Goal: Task Accomplishment & Management: Manage account settings

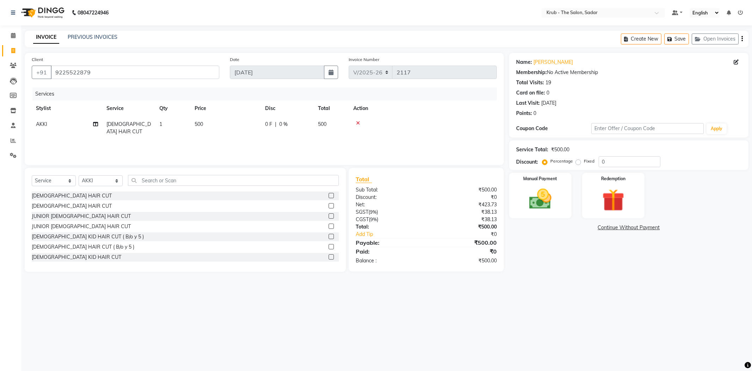
select select "4449"
select select "service"
select select "89642"
click at [536, 192] on img at bounding box center [540, 199] width 38 height 27
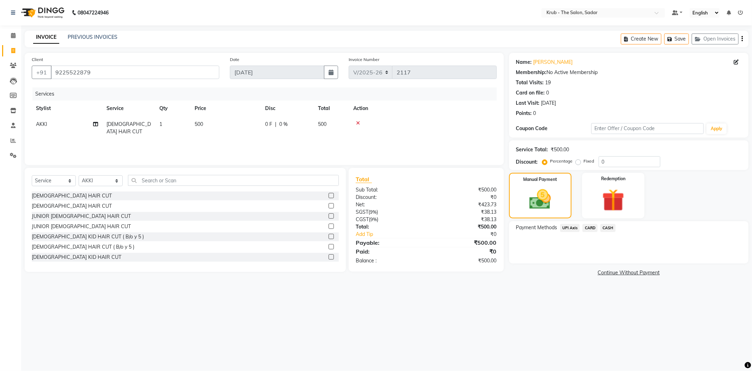
click at [615, 224] on span "CASH" at bounding box center [607, 228] width 15 height 8
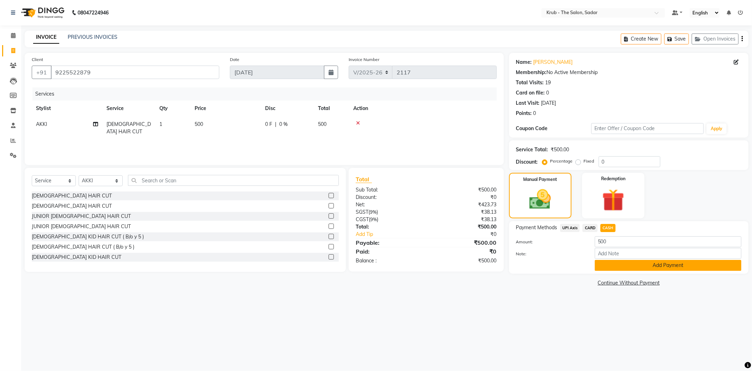
click at [663, 260] on button "Add Payment" at bounding box center [668, 265] width 147 height 11
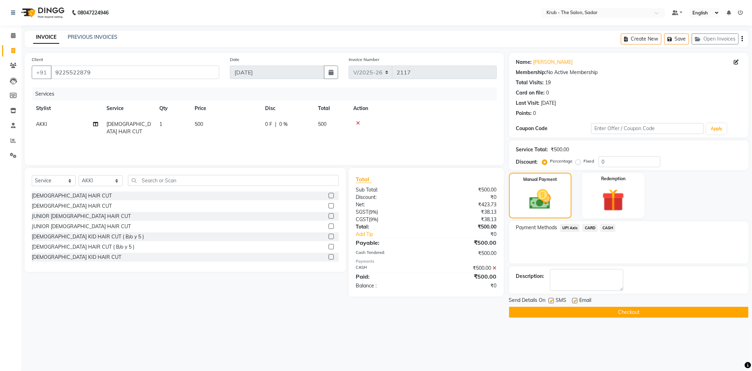
click at [573, 298] on label at bounding box center [574, 300] width 5 height 5
click at [573, 299] on input "checkbox" at bounding box center [574, 301] width 5 height 5
checkbox input "false"
click at [550, 298] on label at bounding box center [551, 300] width 5 height 5
click at [550, 299] on input "checkbox" at bounding box center [551, 301] width 5 height 5
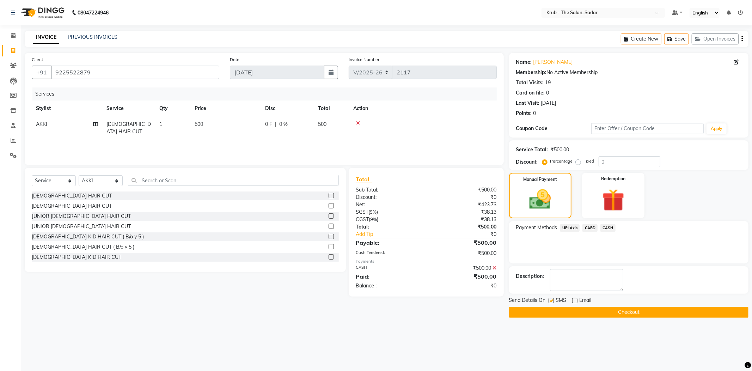
checkbox input "false"
click at [587, 307] on button "Checkout" at bounding box center [628, 312] width 239 height 11
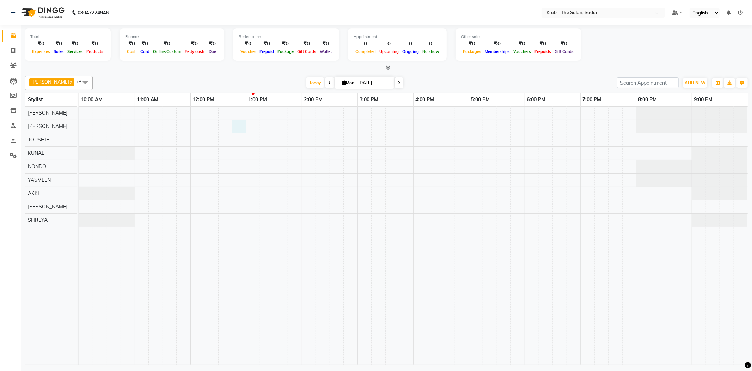
click at [238, 124] on div at bounding box center [413, 235] width 669 height 258
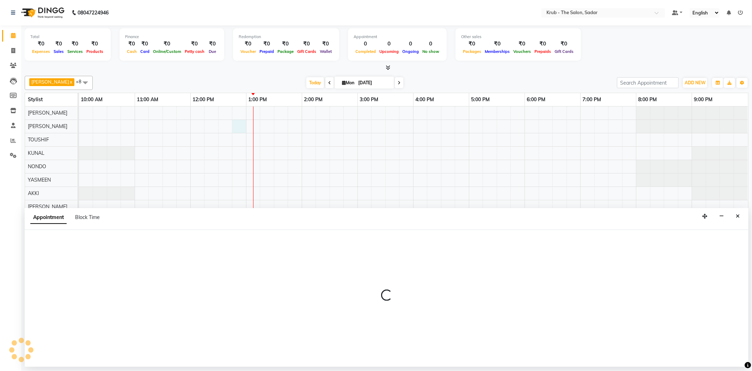
select select "24980"
select select "tentative"
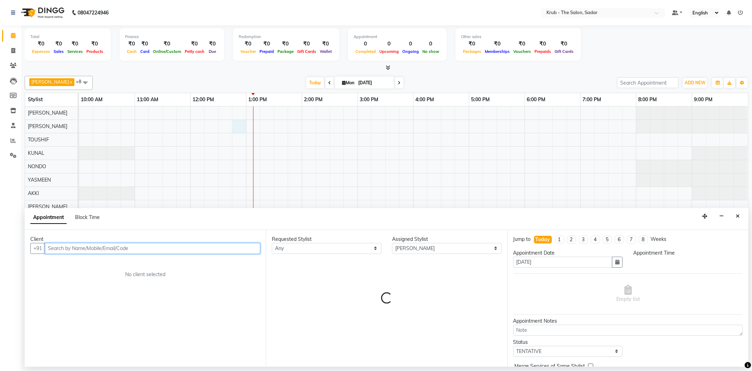
select select "765"
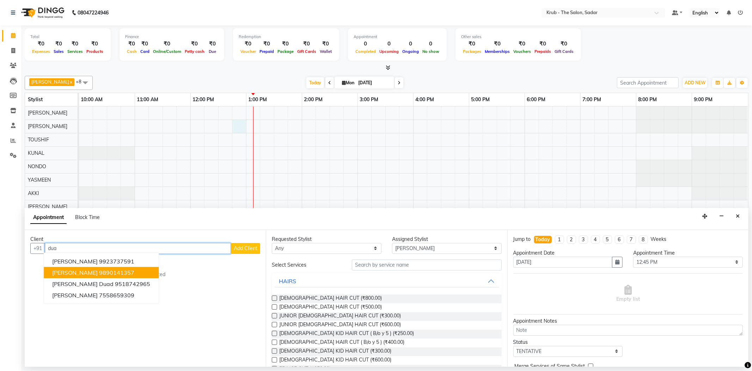
click at [99, 269] on ngb-highlight "9890141357" at bounding box center [116, 272] width 35 height 7
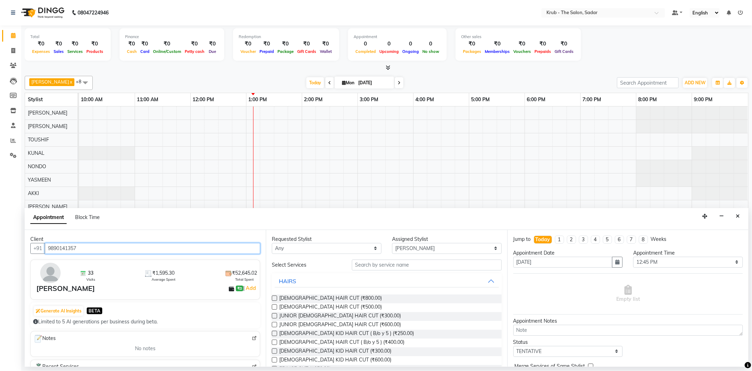
type input "9890141357"
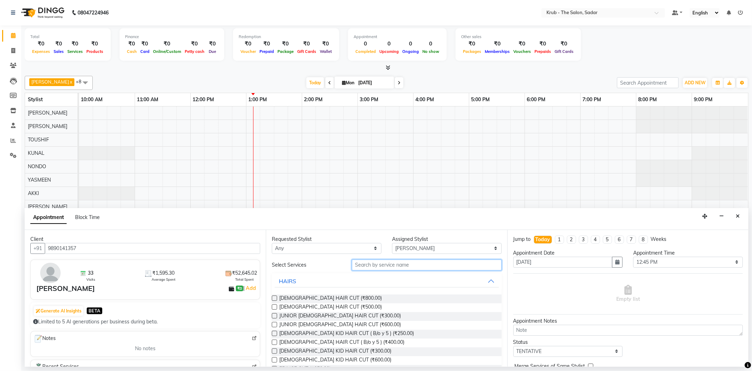
click at [381, 259] on input "text" at bounding box center [426, 264] width 149 height 11
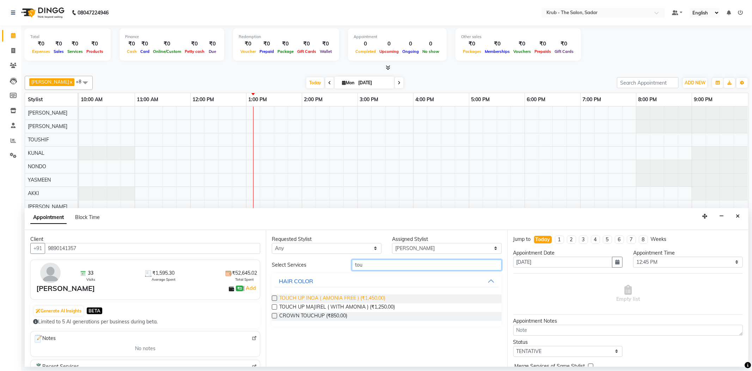
type input "tou"
click at [374, 294] on span "TOUCH UP INOA ( AMONIA FREE ) (₹1,450.00)" at bounding box center [332, 298] width 106 height 9
checkbox input "false"
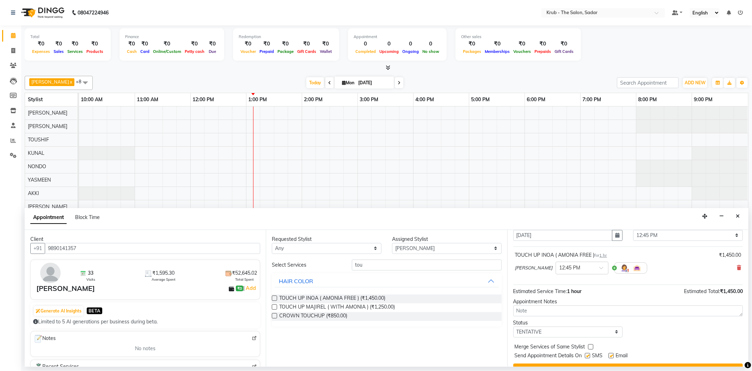
scroll to position [37, 0]
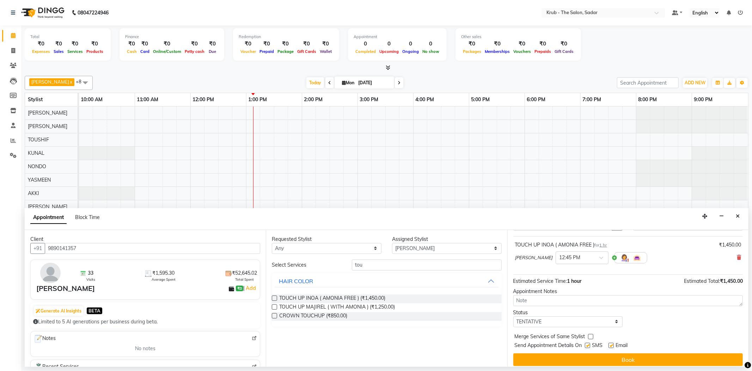
click at [608, 343] on label at bounding box center [610, 345] width 5 height 5
click at [608, 344] on input "checkbox" at bounding box center [610, 346] width 5 height 5
checkbox input "false"
click at [590, 343] on label at bounding box center [587, 345] width 5 height 5
click at [589, 344] on input "checkbox" at bounding box center [587, 346] width 5 height 5
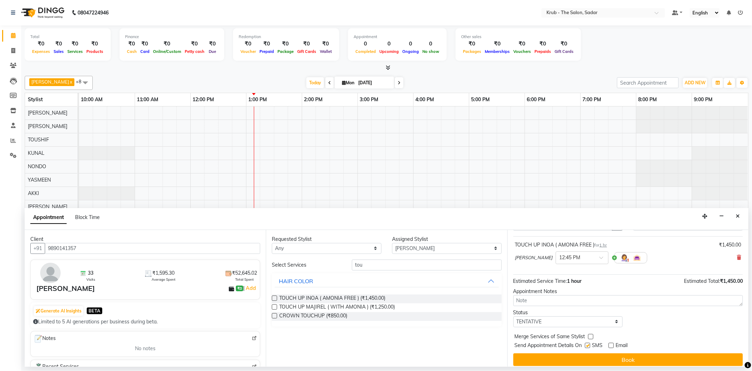
checkbox input "false"
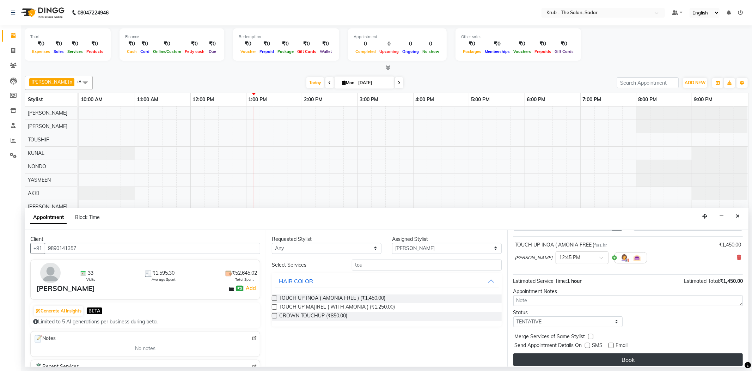
click at [602, 353] on button "Book" at bounding box center [627, 359] width 229 height 13
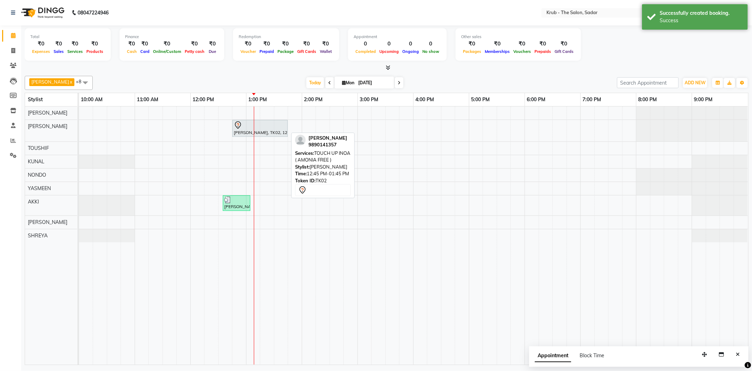
click at [270, 131] on div "[PERSON_NAME], TK02, 12:45 PM-01:45 PM, TOUCH UP INOA ( AMONIA FREE )" at bounding box center [260, 128] width 54 height 15
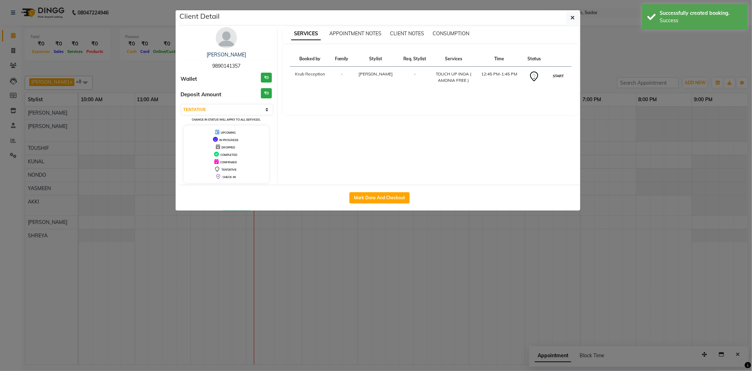
click at [566, 72] on button "START" at bounding box center [558, 76] width 14 height 9
select select "1"
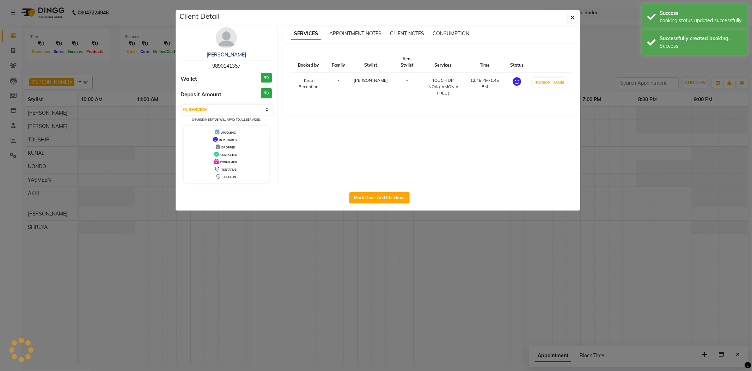
click at [606, 69] on ngb-modal-window "Client Detail Shradha Dua 9890141357 Wallet ₹0 Deposit Amount ₹0 Select IN SERV…" at bounding box center [376, 185] width 752 height 371
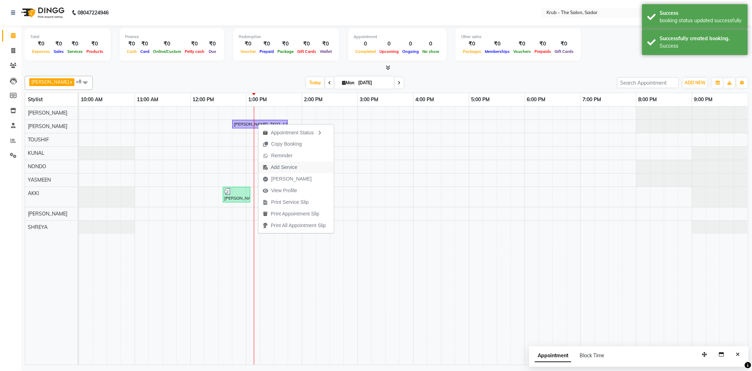
click at [288, 163] on span "Add Service" at bounding box center [279, 167] width 43 height 12
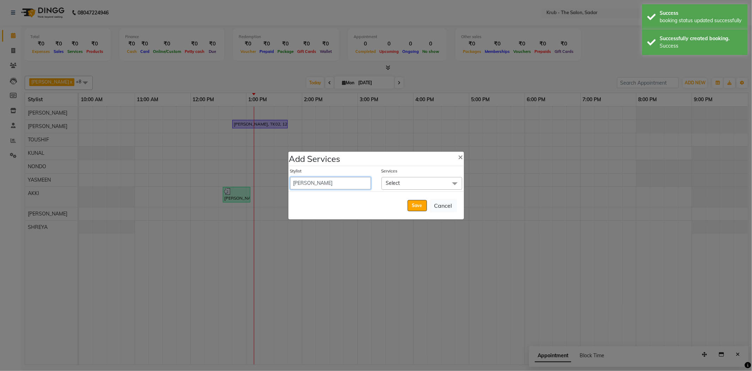
drag, startPoint x: 350, startPoint y: 186, endPoint x: 350, endPoint y: 191, distance: 4.9
click at [350, 191] on div "Stylist AKKI AKSHAY Andreas GURVEER Krub Reception KUNAL NONDO RAJESH SHREYA SI…" at bounding box center [376, 178] width 176 height 25
select select "80307"
click at [290, 178] on select "AKKI AKSHAY Andreas GURVEER Krub Reception KUNAL NONDO RAJESH SHREYA SIMRAN TOU…" at bounding box center [330, 183] width 81 height 12
select select "825"
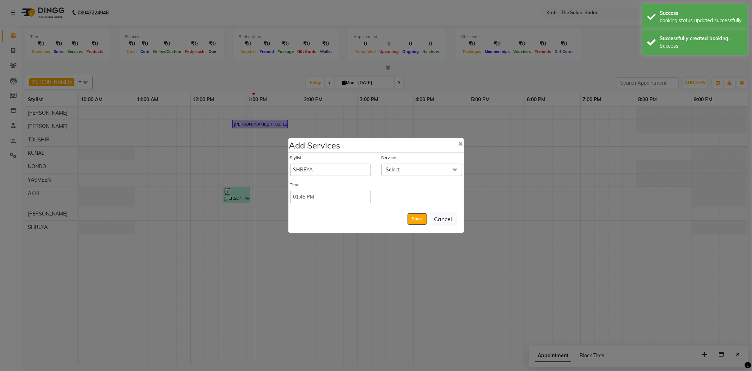
click at [412, 176] on span "Select" at bounding box center [421, 170] width 81 height 12
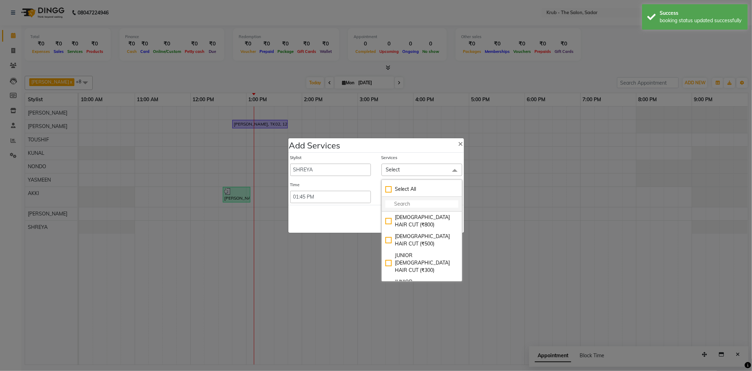
click at [409, 208] on input "multiselect-search" at bounding box center [421, 203] width 73 height 7
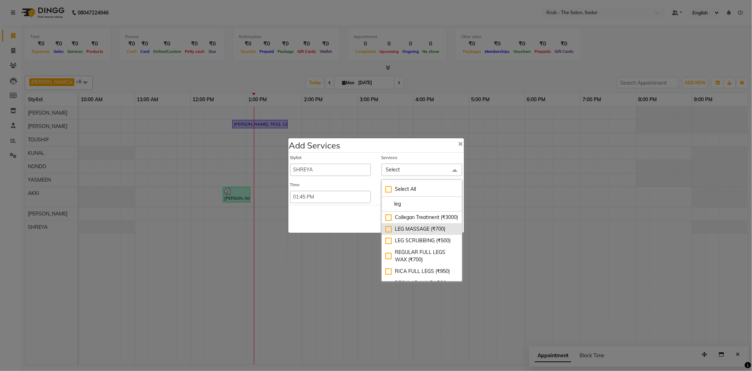
type input "leg"
click at [422, 233] on div "LEG MASSAGE (₹700)" at bounding box center [421, 228] width 73 height 7
checkbox input "true"
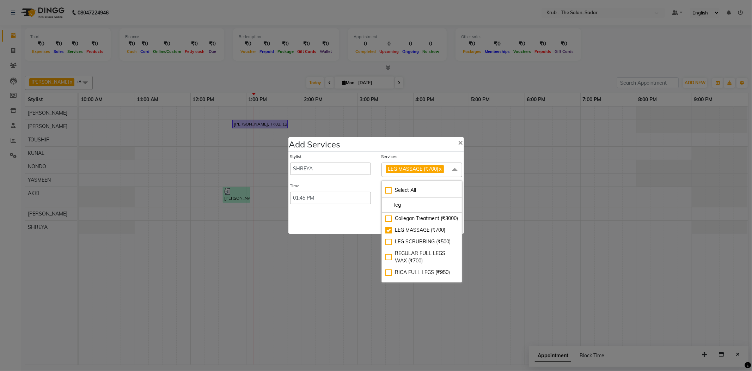
click at [339, 223] on div "Save Cancel" at bounding box center [376, 220] width 176 height 28
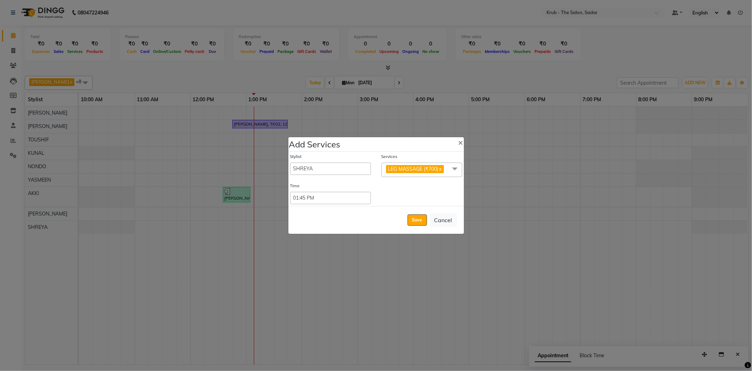
click at [409, 222] on div "Save Cancel" at bounding box center [376, 220] width 176 height 28
click at [422, 221] on button "Save" at bounding box center [417, 219] width 19 height 11
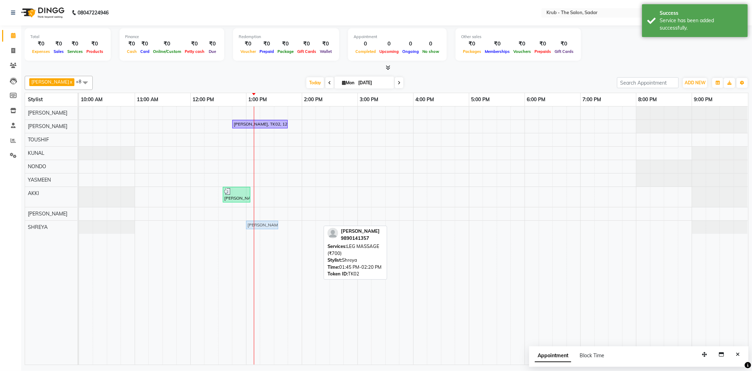
drag, startPoint x: 302, startPoint y: 223, endPoint x: 257, endPoint y: 230, distance: 45.6
click at [257, 230] on div "Shradha Dua, TK02, 12:45 PM-01:45 PM, TOUCH UP INOA ( AMONIA FREE ) Tanushree, …" at bounding box center [413, 235] width 669 height 258
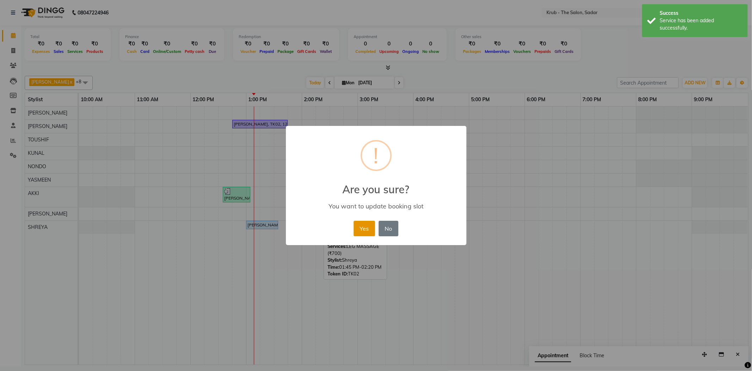
click at [359, 221] on button "Yes" at bounding box center [365, 229] width 22 height 16
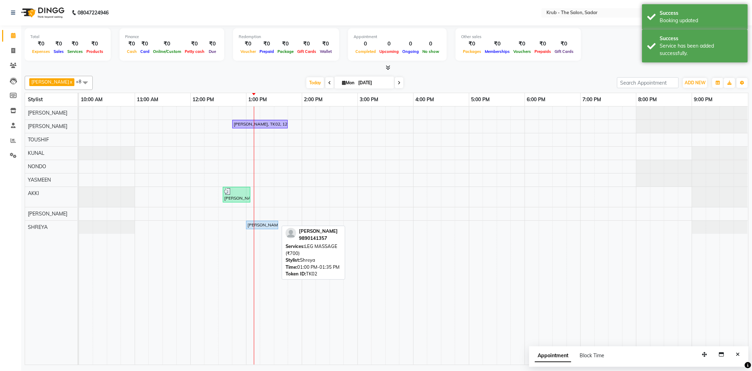
click at [263, 223] on div "[PERSON_NAME], TK02, 01:00 PM-01:35 PM, LEG MASSAGE (₹700)" at bounding box center [262, 225] width 31 height 6
click at [255, 222] on div "[PERSON_NAME], TK02, 01:00 PM-01:35 PM, LEG MASSAGE (₹700)" at bounding box center [262, 225] width 31 height 6
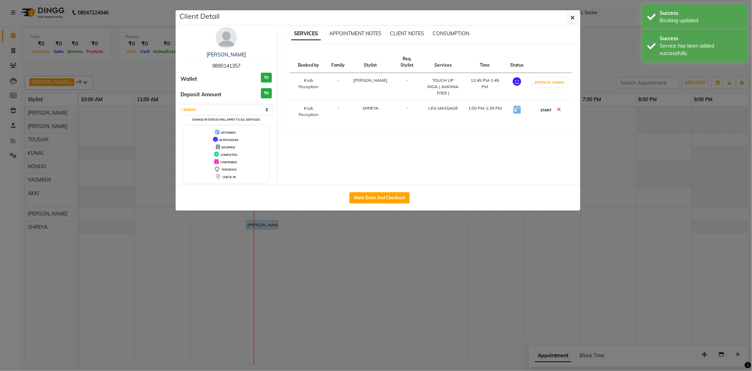
click at [549, 106] on button "START" at bounding box center [546, 110] width 14 height 9
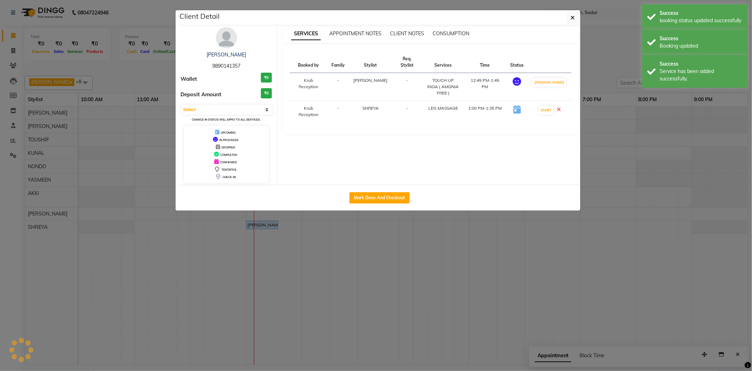
select select "1"
click at [602, 76] on ngb-modal-window "Client Detail Shradha Dua 9890141357 Wallet ₹0 Deposit Amount ₹0 Select IN SERV…" at bounding box center [376, 185] width 752 height 371
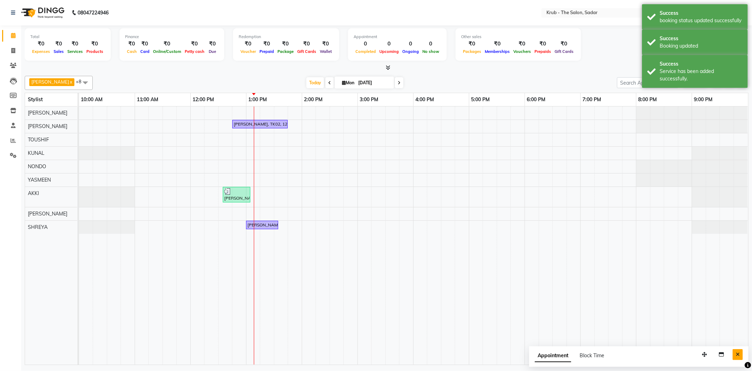
click at [737, 353] on icon "Close" at bounding box center [738, 354] width 4 height 5
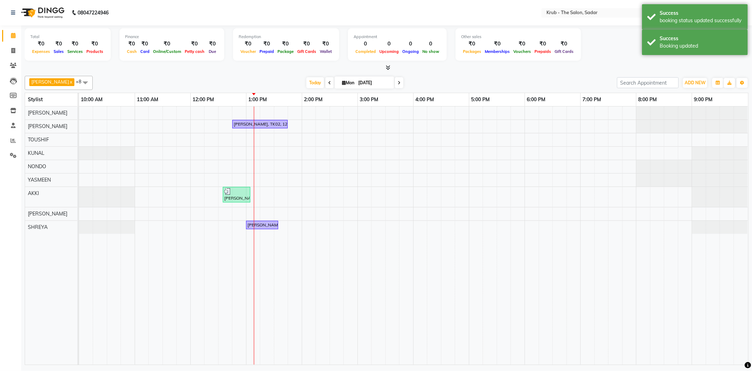
click at [518, 73] on div "GURVEER x TOUSHIF x NONDO x YASMEEN x Andreas x SHREYA x RAJESH x KUNAL x AKKI …" at bounding box center [387, 219] width 724 height 292
click at [157, 71] on div "Total ₹0 Expenses ₹0 Sales ₹0 Services ₹0 Products Finance ₹0 Cash ₹0 Card ₹0 O…" at bounding box center [386, 195] width 731 height 341
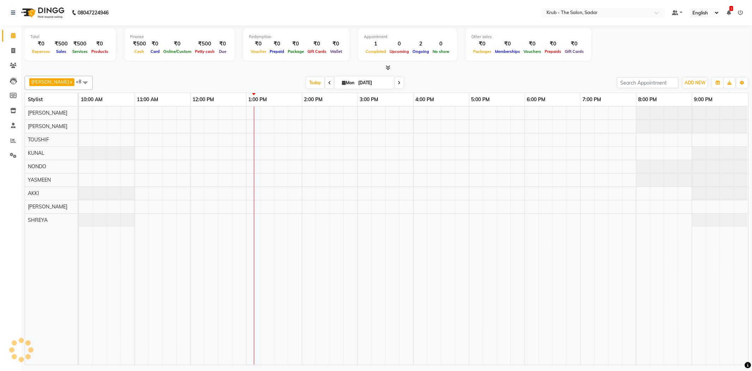
select select "en"
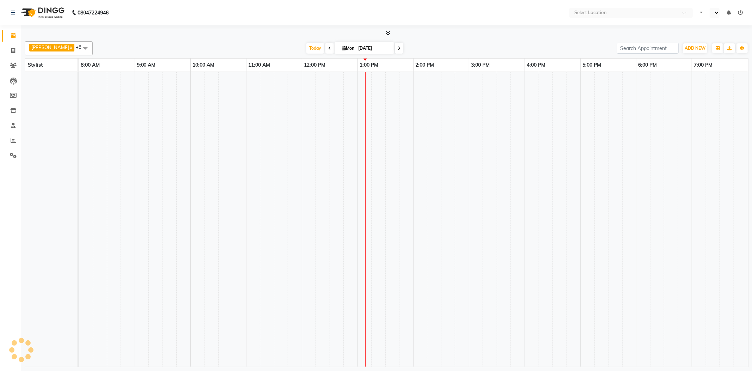
select select "en"
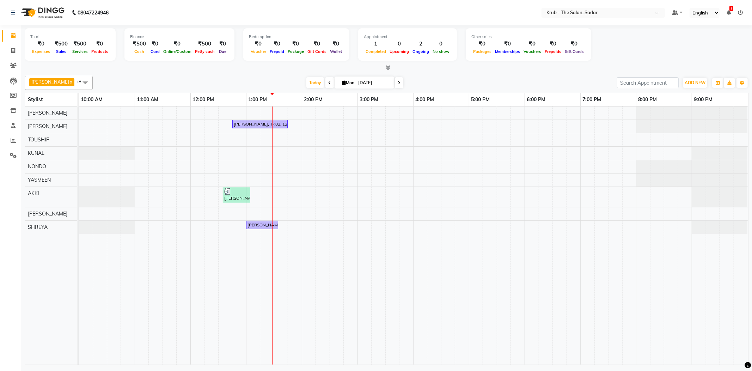
click at [272, 123] on div at bounding box center [272, 235] width 0 height 258
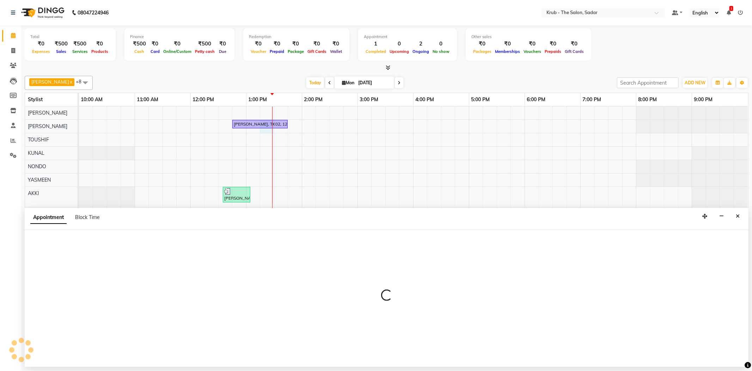
select select "24980"
select select "795"
select select "tentative"
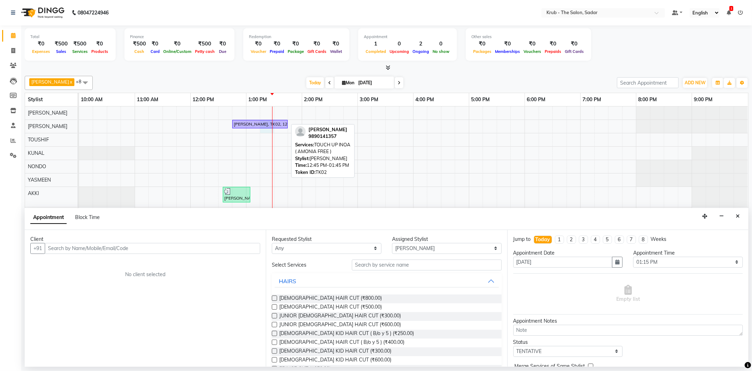
click at [274, 123] on div "[PERSON_NAME], TK02, 12:45 PM-01:45 PM, TOUCH UP INOA ( AMONIA FREE )" at bounding box center [260, 124] width 54 height 6
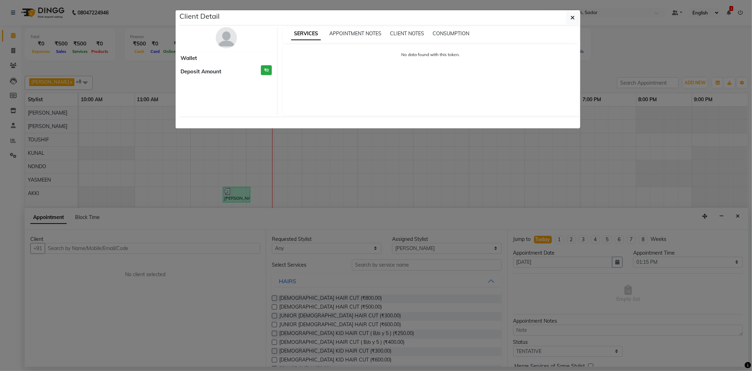
select select "1"
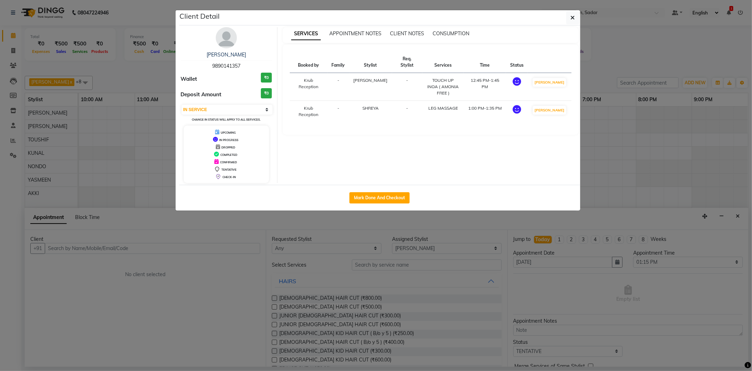
click at [401, 206] on div "Mark Done And Checkout" at bounding box center [379, 198] width 401 height 26
click at [412, 197] on div "Mark Done And Checkout" at bounding box center [379, 198] width 401 height 26
click at [407, 195] on button "Mark Done And Checkout" at bounding box center [379, 197] width 60 height 11
select select "service"
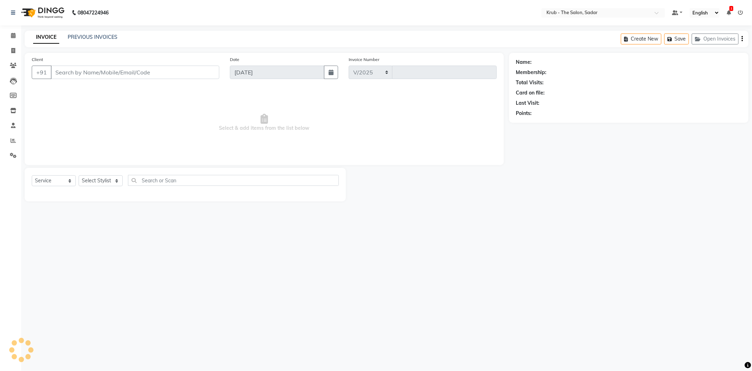
select select "4449"
type input "2118"
type input "9890141357"
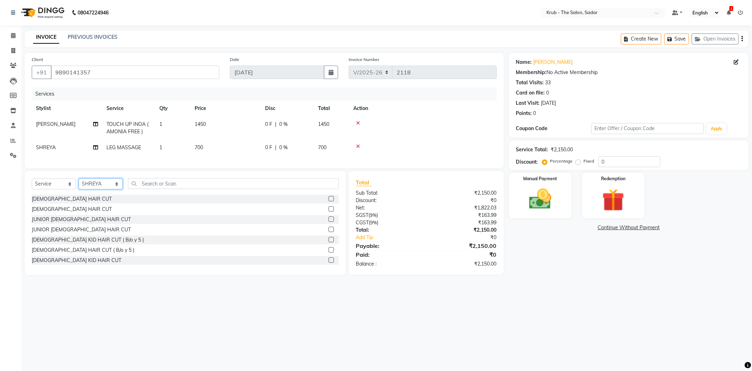
click at [106, 183] on select "Select Stylist AKKI AKSHAY Andreas GURVEER Krub Reception KUNAL NONDO RAJESH SH…" at bounding box center [101, 183] width 44 height 11
click at [114, 179] on select "Select Stylist AKKI AKSHAY Andreas GURVEER Krub Reception KUNAL NONDO RAJESH SH…" at bounding box center [101, 183] width 44 height 11
click at [109, 178] on select "Select Stylist AKKI AKSHAY Andreas GURVEER Krub Reception KUNAL NONDO RAJESH SH…" at bounding box center [101, 183] width 44 height 11
select select "24980"
click at [79, 178] on select "Select Stylist AKKI AKSHAY Andreas GURVEER Krub Reception KUNAL NONDO RAJESH SH…" at bounding box center [101, 183] width 44 height 11
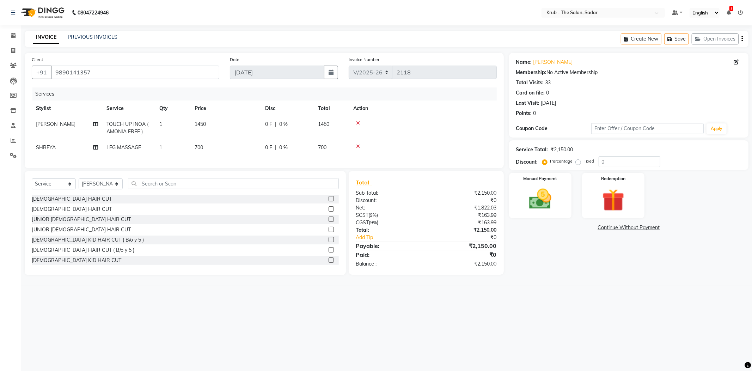
click at [329, 196] on label at bounding box center [331, 198] width 5 height 5
click at [329, 197] on input "checkbox" at bounding box center [331, 199] width 5 height 5
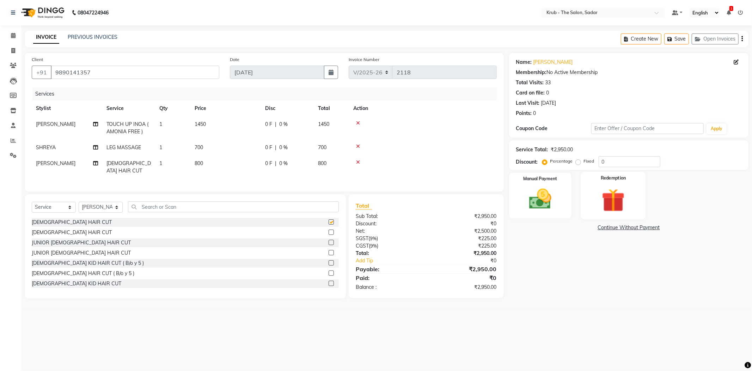
checkbox input "false"
drag, startPoint x: 625, startPoint y: 153, endPoint x: 540, endPoint y: 164, distance: 85.3
click at [541, 164] on div "Name: Shradha Dua Membership: No Active Membership Total Visits: 33 Card on fil…" at bounding box center [631, 175] width 245 height 245
type input "11.85"
click at [532, 206] on div "Manual Payment" at bounding box center [540, 195] width 65 height 47
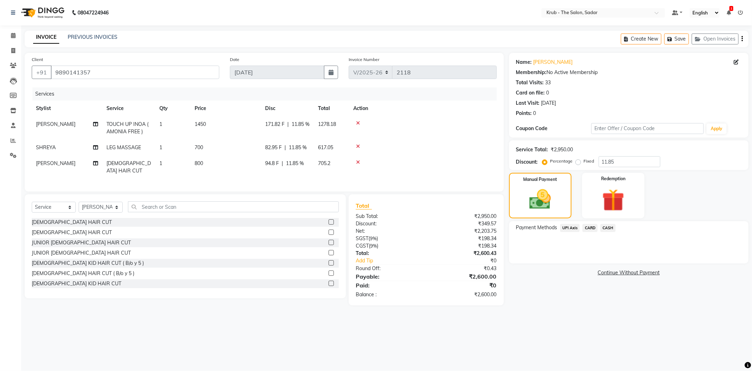
click at [610, 224] on span "CASH" at bounding box center [607, 228] width 15 height 8
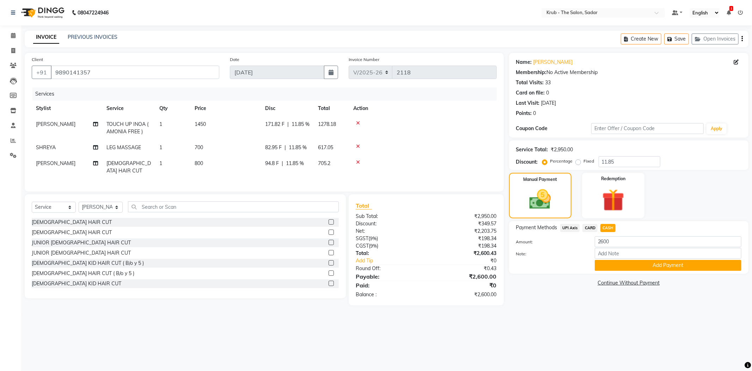
click at [626, 258] on div "Payment Methods UPI Axis CARD CASH Amount: 2600 Note: Add Payment" at bounding box center [628, 247] width 239 height 53
click at [612, 260] on button "Add Payment" at bounding box center [668, 265] width 147 height 11
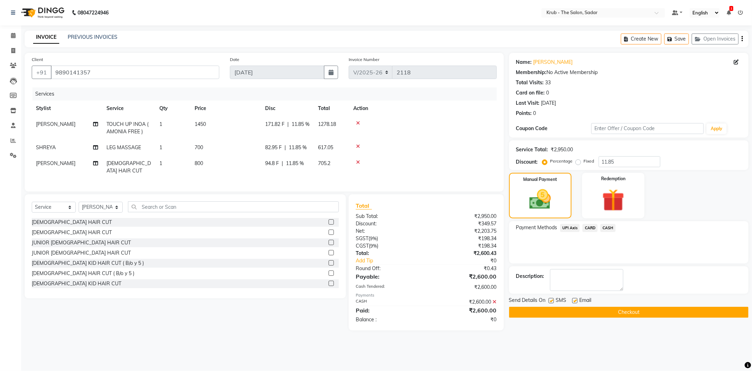
click at [576, 298] on label at bounding box center [574, 300] width 5 height 5
click at [576, 299] on input "checkbox" at bounding box center [574, 301] width 5 height 5
checkbox input "false"
click at [551, 298] on label at bounding box center [551, 300] width 5 height 5
click at [551, 299] on input "checkbox" at bounding box center [551, 301] width 5 height 5
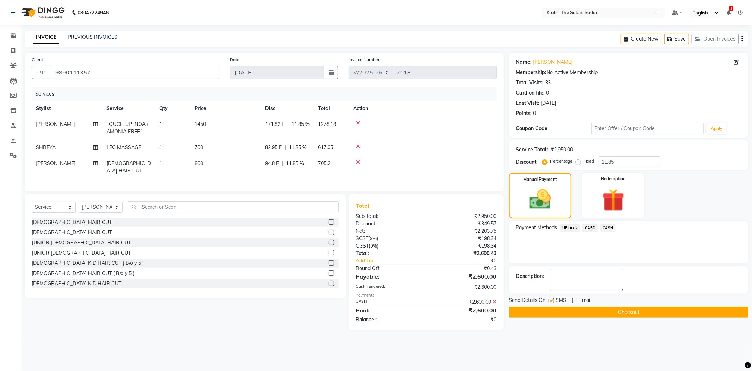
checkbox input "false"
click at [587, 307] on button "Checkout" at bounding box center [628, 312] width 239 height 11
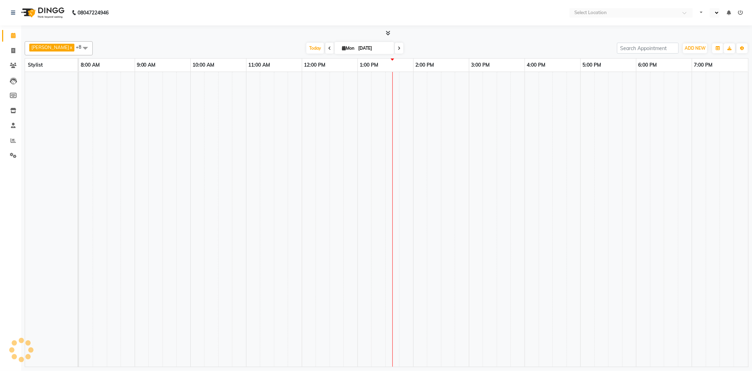
select select "en"
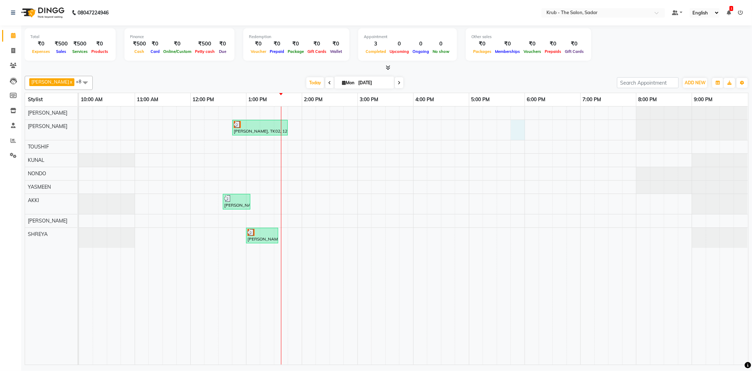
click at [518, 129] on div "[PERSON_NAME], TK02, 12:45 PM-01:45 PM, TOUCH UP INOA ( AMONIA FREE ) [PERSON_N…" at bounding box center [413, 235] width 669 height 258
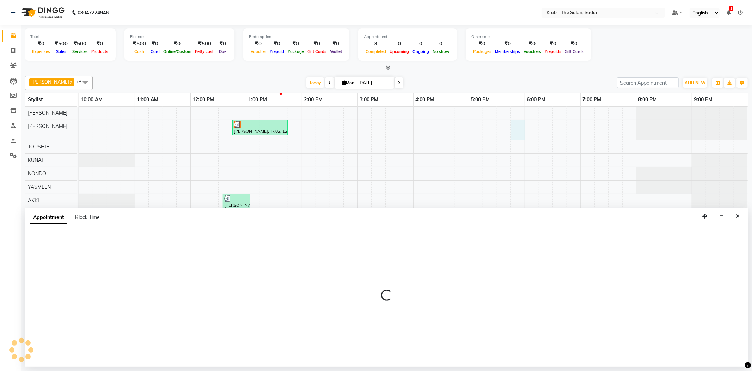
select select "24980"
select select "1065"
select select "tentative"
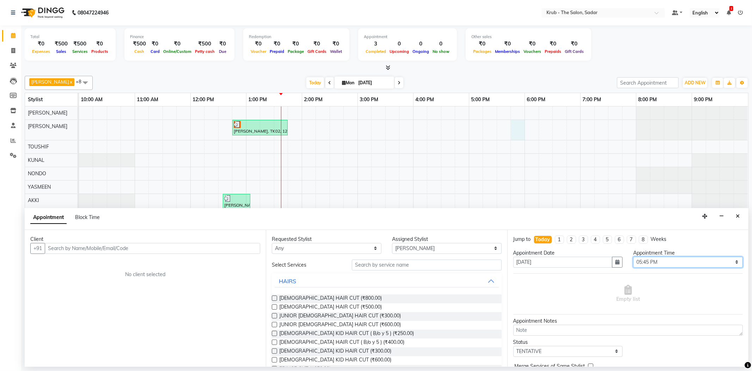
click at [658, 258] on select "Select 11:00 AM 11:05 AM 11:10 AM 11:15 AM 11:20 AM 11:25 AM 11:30 AM 11:35 AM …" at bounding box center [688, 262] width 110 height 11
select select "1050"
click at [633, 257] on select "Select 11:00 AM 11:05 AM 11:10 AM 11:15 AM 11:20 AM 11:25 AM 11:30 AM 11:35 AM …" at bounding box center [688, 262] width 110 height 11
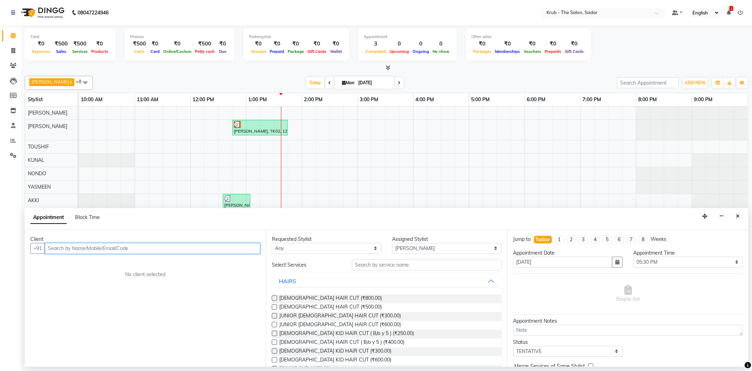
click at [158, 243] on input "text" at bounding box center [152, 248] width 215 height 11
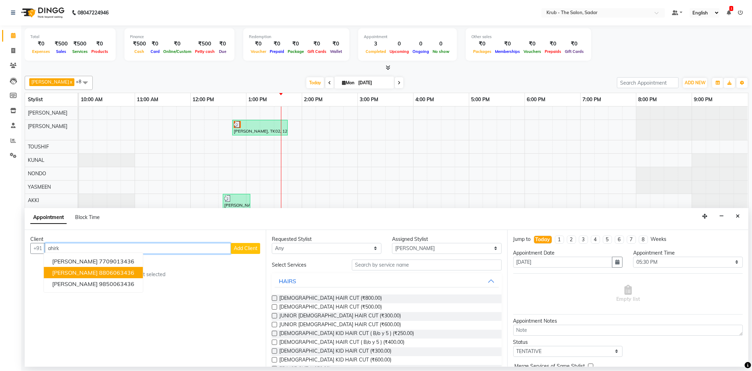
click at [99, 269] on ngb-highlight "8806063436" at bounding box center [116, 272] width 35 height 7
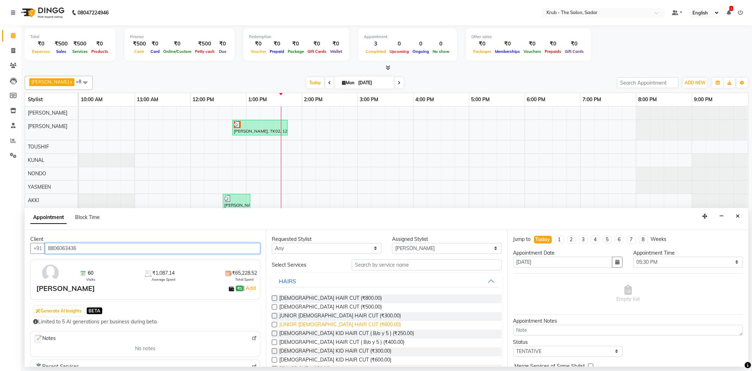
type input "8806063436"
click at [338, 321] on span "JUNIOR [DEMOGRAPHIC_DATA] HAIR CUT (₹600.00)" at bounding box center [340, 325] width 122 height 9
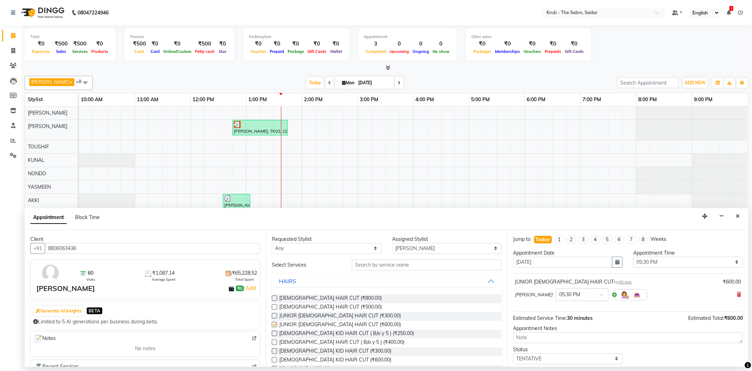
checkbox input "false"
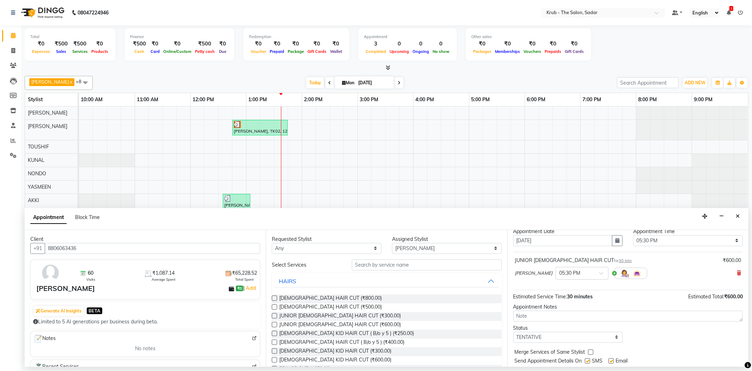
scroll to position [37, 0]
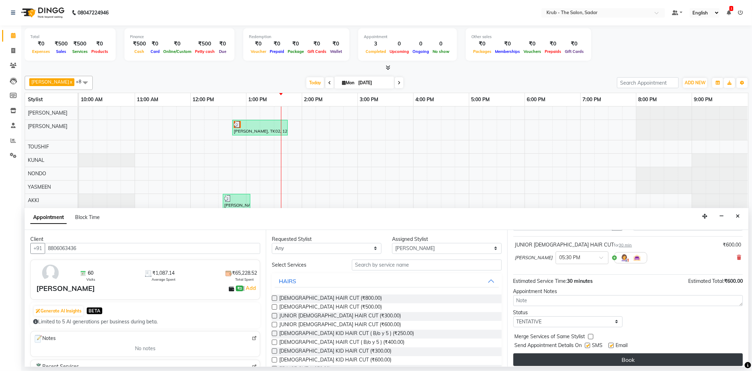
click at [622, 353] on button "Book" at bounding box center [627, 359] width 229 height 13
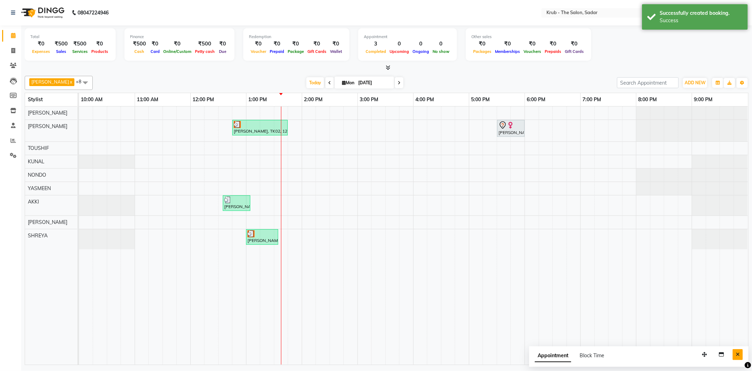
click at [739, 353] on icon "Close" at bounding box center [738, 354] width 4 height 5
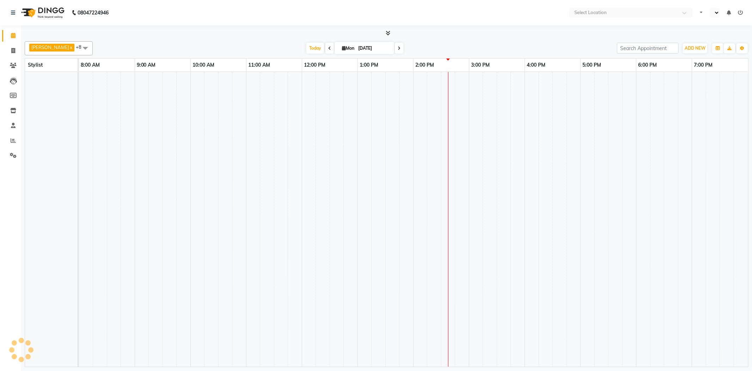
select select "en"
